Goal: Information Seeking & Learning: Learn about a topic

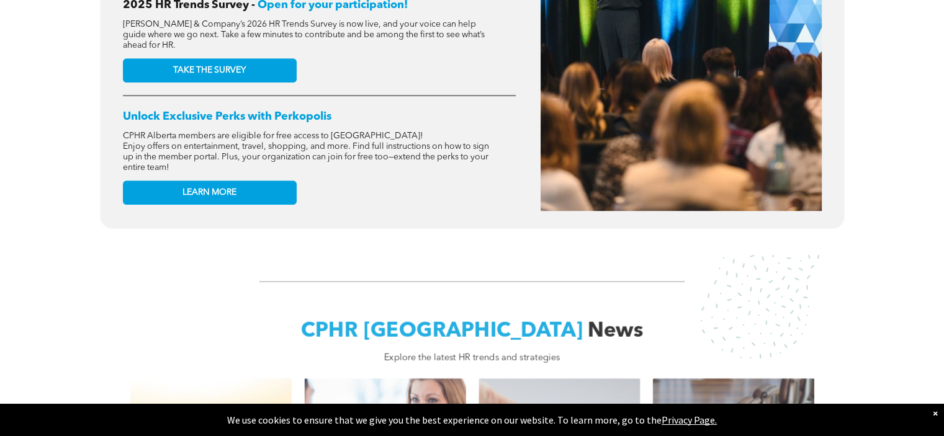
scroll to position [683, 0]
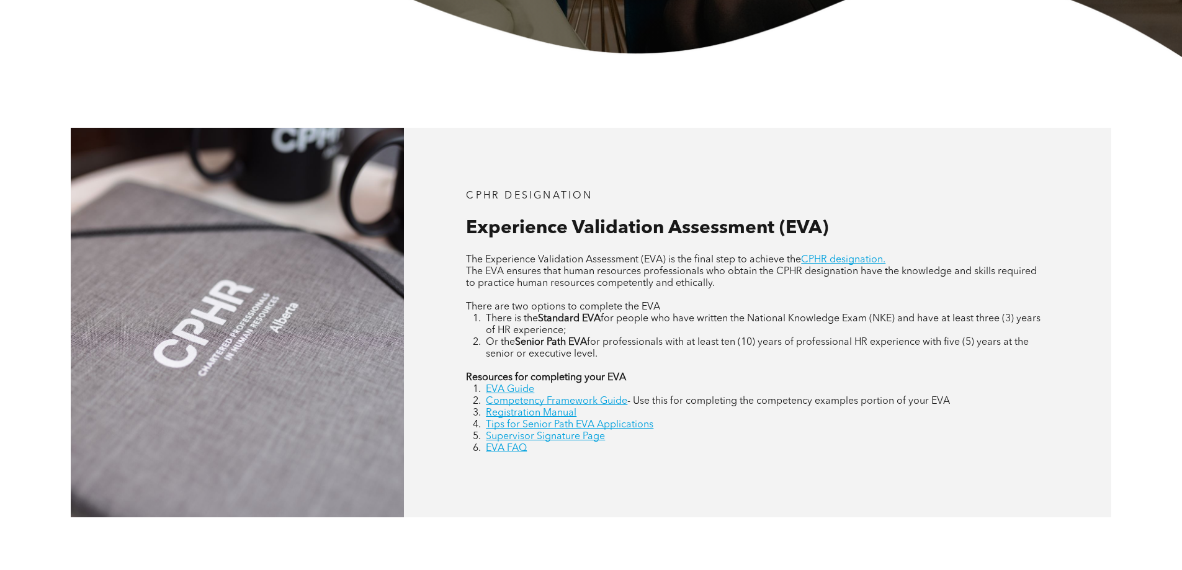
scroll to position [497, 0]
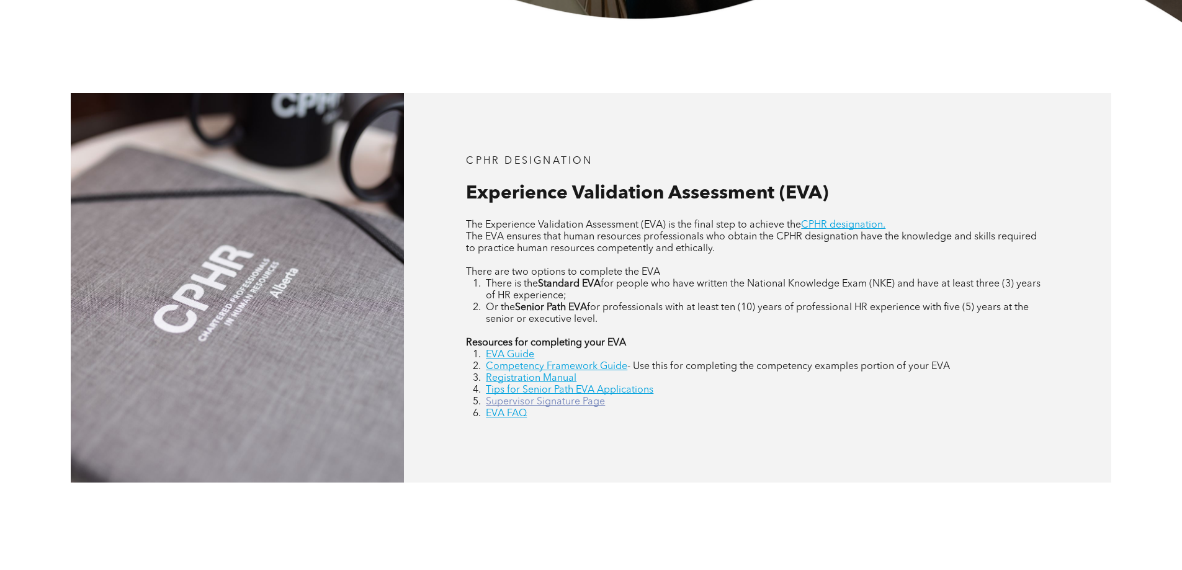
click at [560, 402] on link "Supervisor Signature Page" at bounding box center [545, 402] width 119 height 10
click at [510, 412] on link "EVA FAQ" at bounding box center [506, 414] width 41 height 10
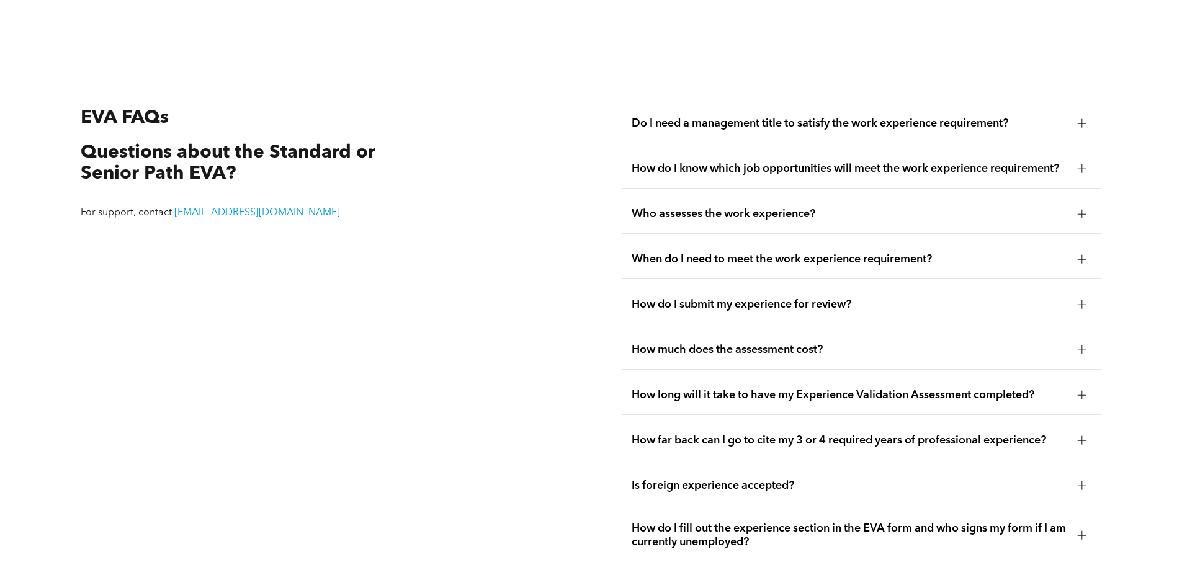
scroll to position [2336, 0]
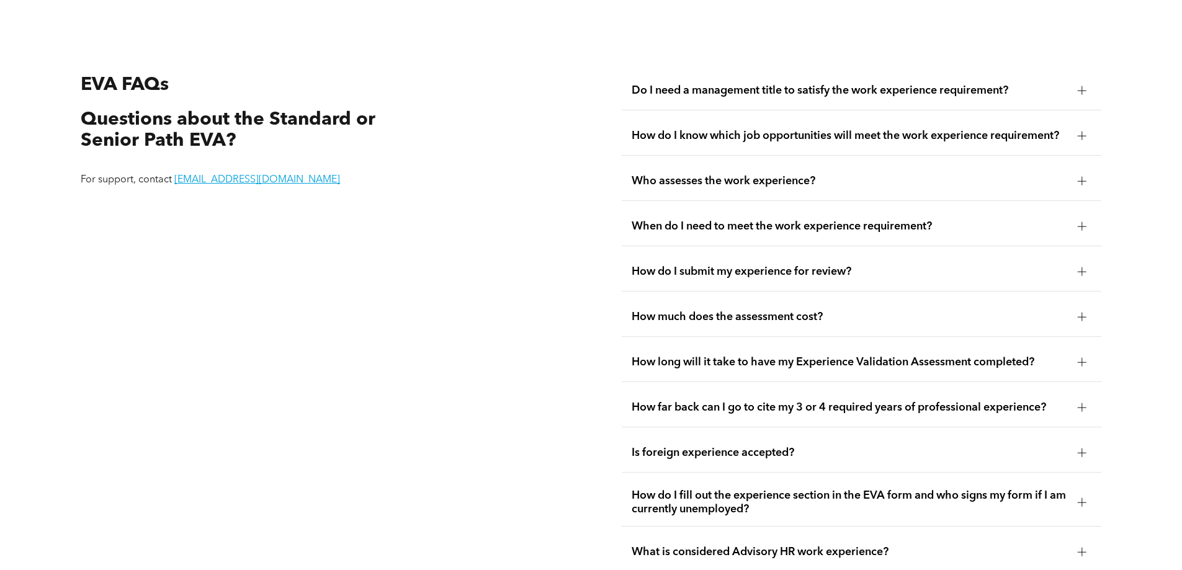
click at [1084, 268] on div at bounding box center [1082, 272] width 9 height 9
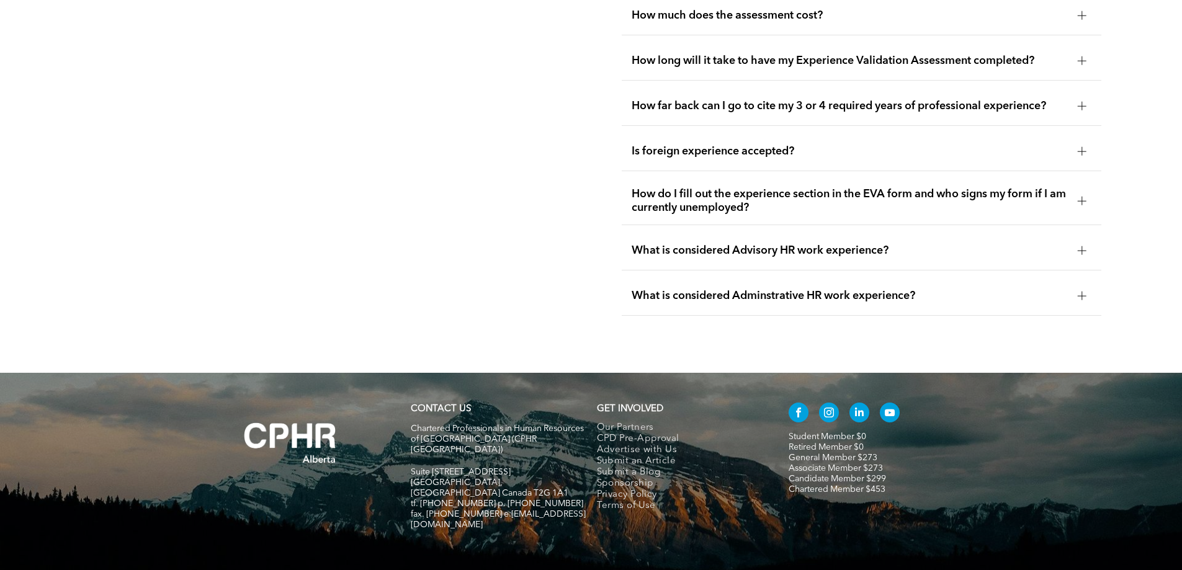
scroll to position [2697, 0]
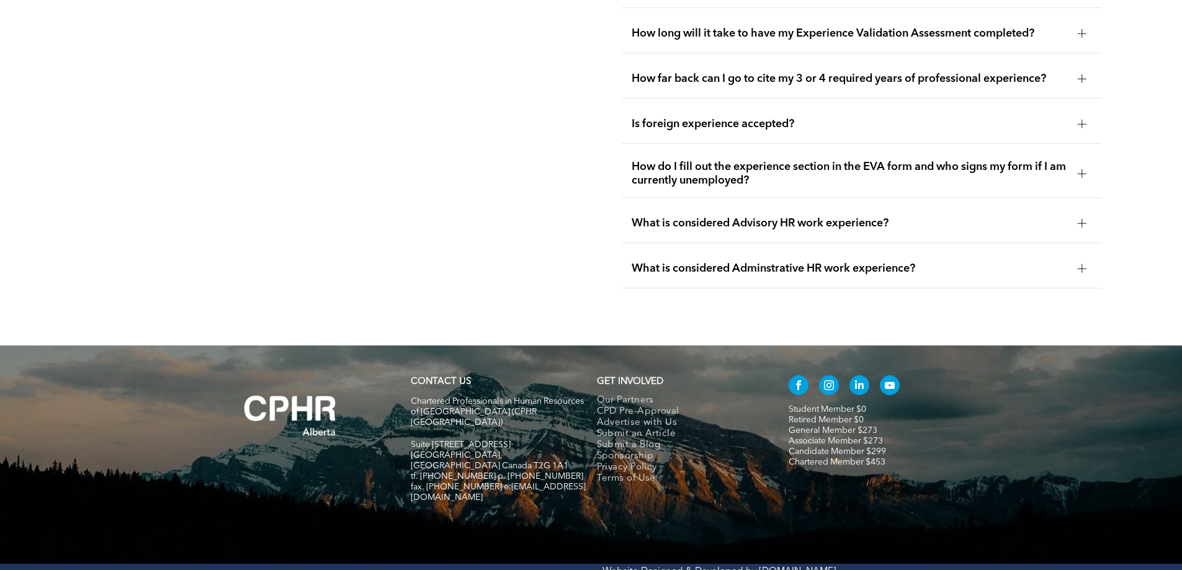
click at [1081, 29] on div at bounding box center [1082, 33] width 9 height 9
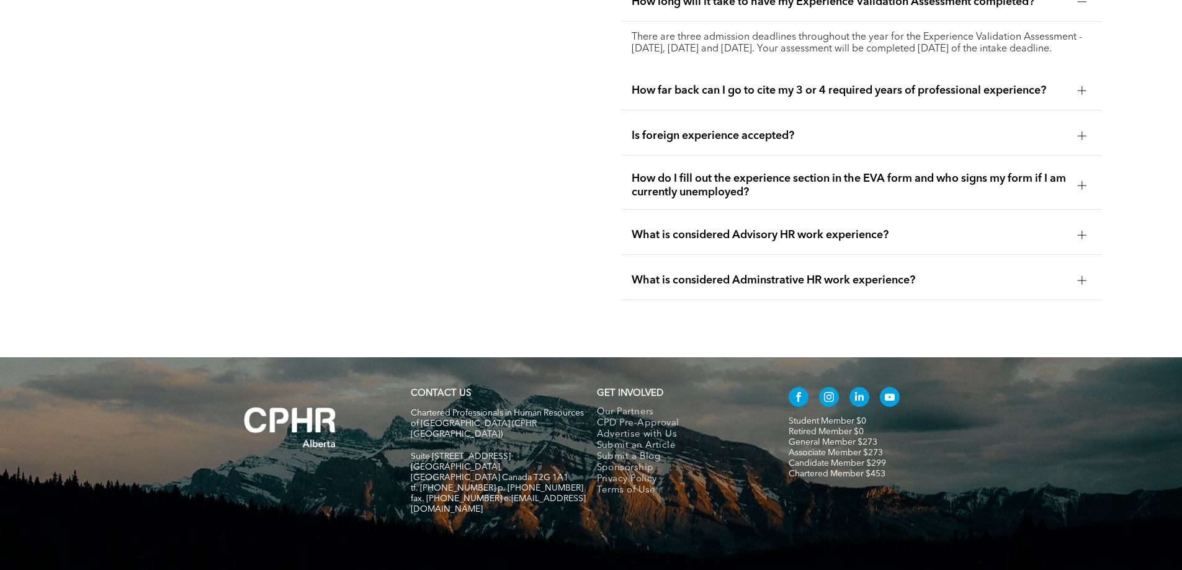
click at [1089, 182] on div at bounding box center [1082, 185] width 19 height 19
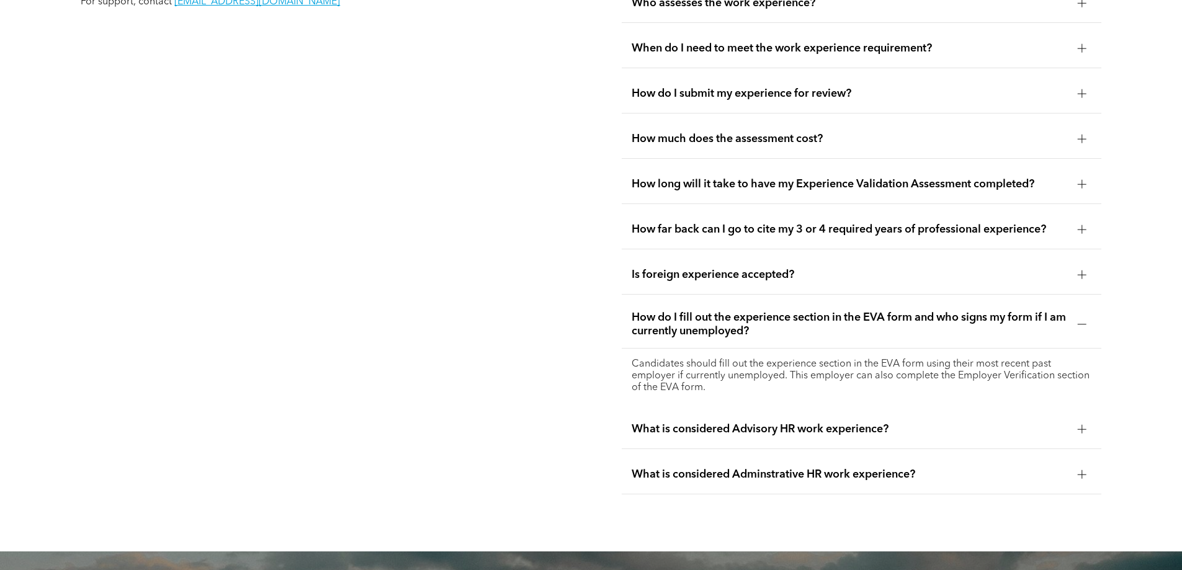
scroll to position [2511, 0]
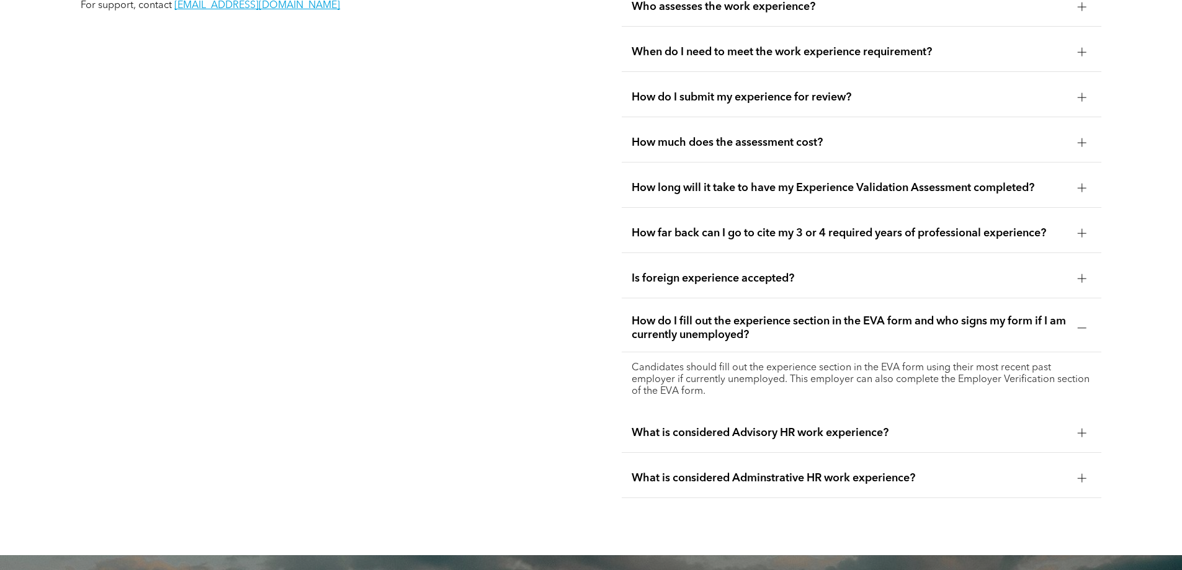
click at [1081, 233] on div at bounding box center [1082, 233] width 9 height 1
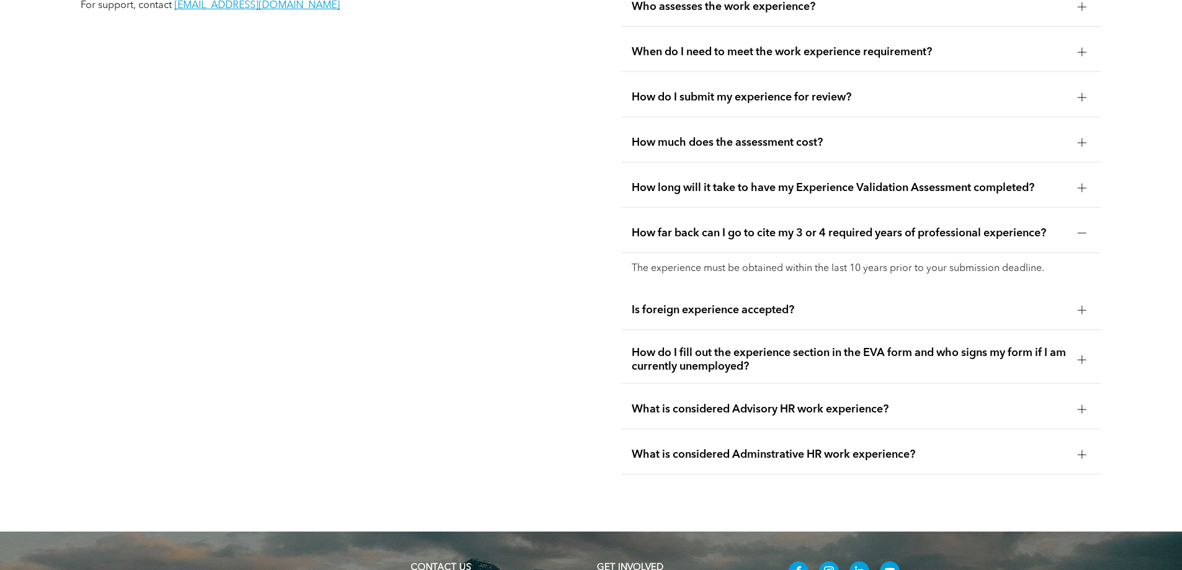
click at [1081, 233] on div at bounding box center [1082, 233] width 9 height 1
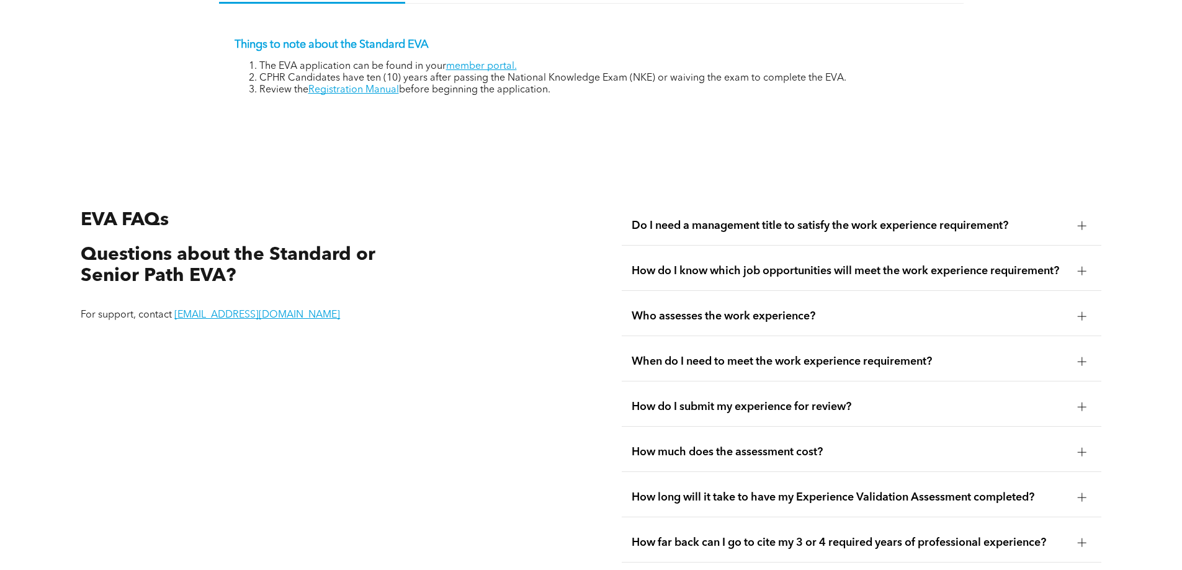
scroll to position [2200, 0]
click at [1084, 222] on div at bounding box center [1082, 226] width 9 height 9
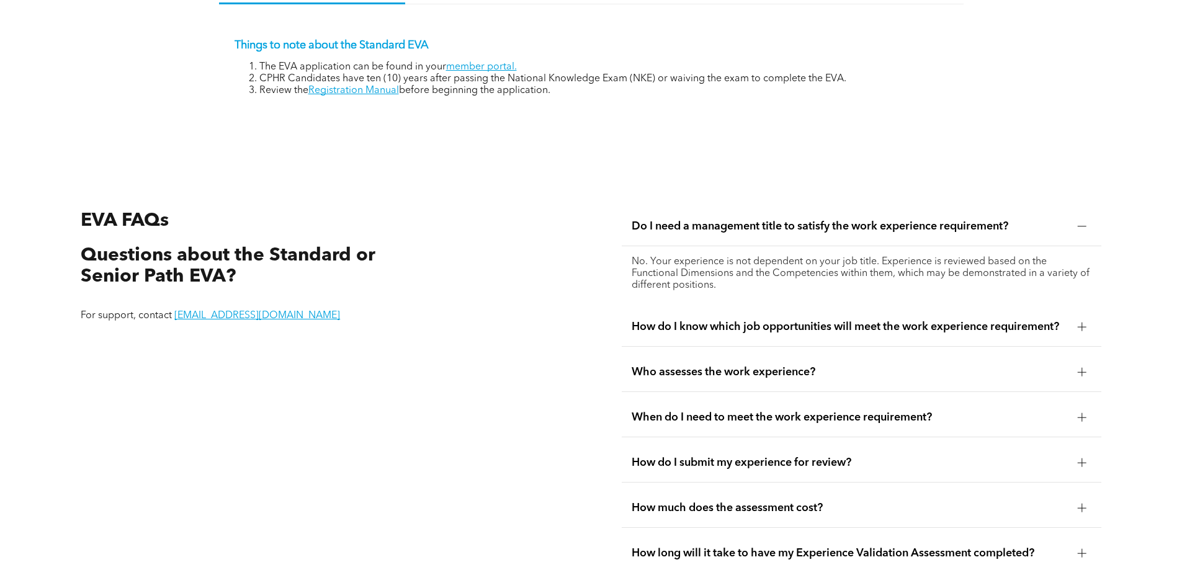
click at [1080, 413] on div at bounding box center [1082, 417] width 9 height 9
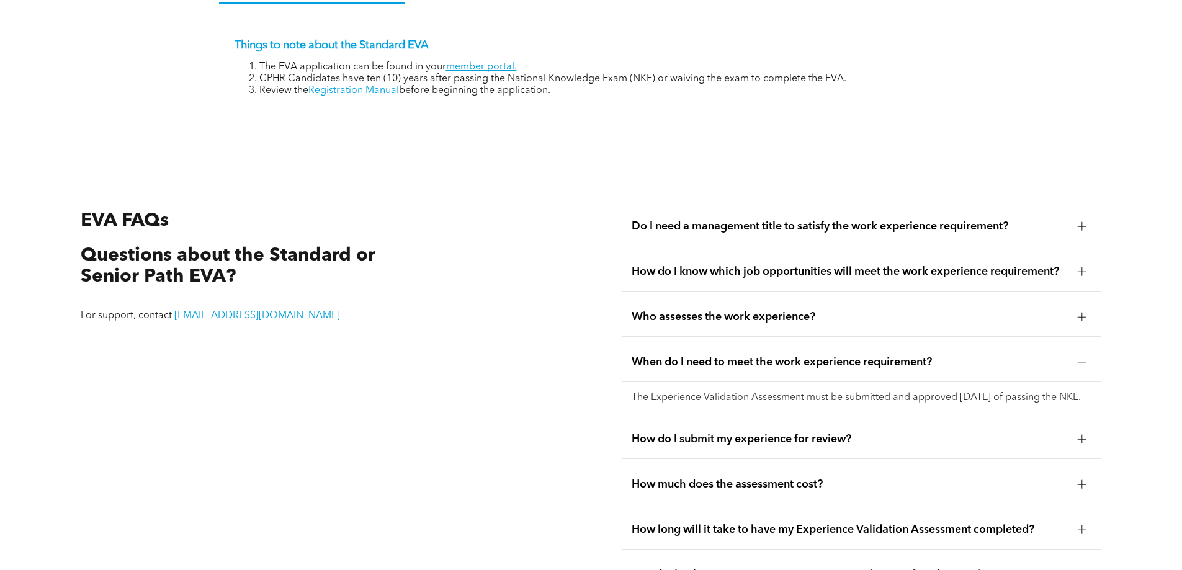
click at [1080, 402] on div "The Experience Validation Assessment must be submitted and approved within 10 y…" at bounding box center [862, 398] width 480 height 32
click at [1082, 439] on div at bounding box center [1082, 439] width 1 height 9
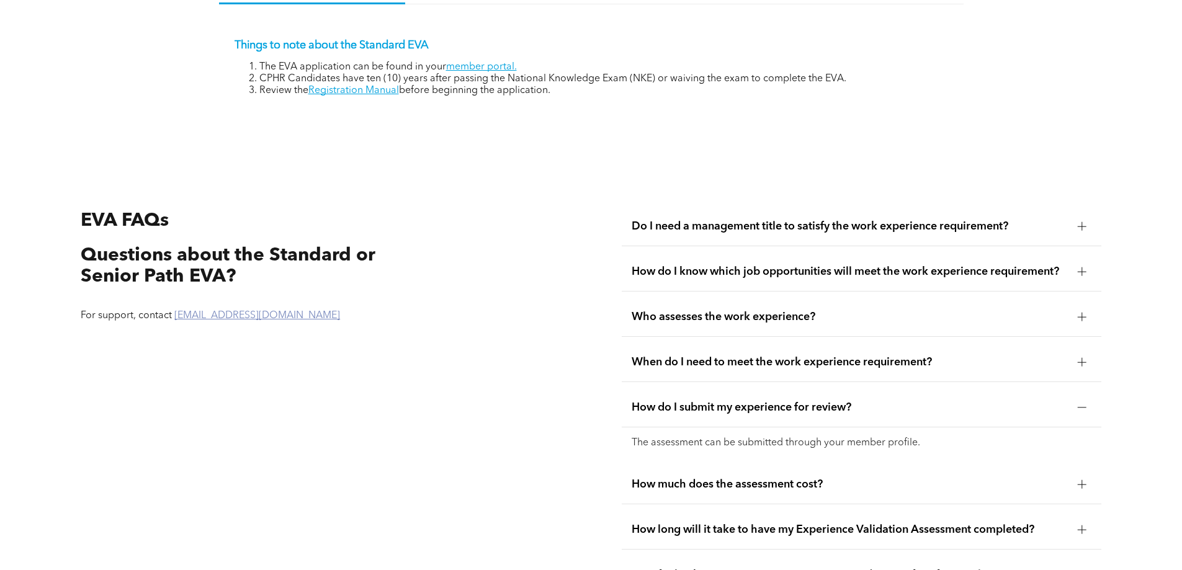
click at [210, 311] on link "registrar@cphrab.ca" at bounding box center [257, 316] width 166 height 10
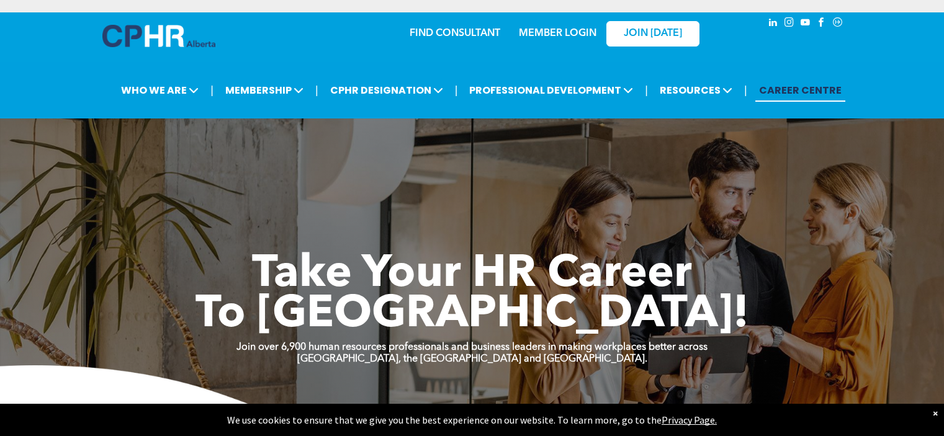
scroll to position [683, 0]
